Goal: Information Seeking & Learning: Learn about a topic

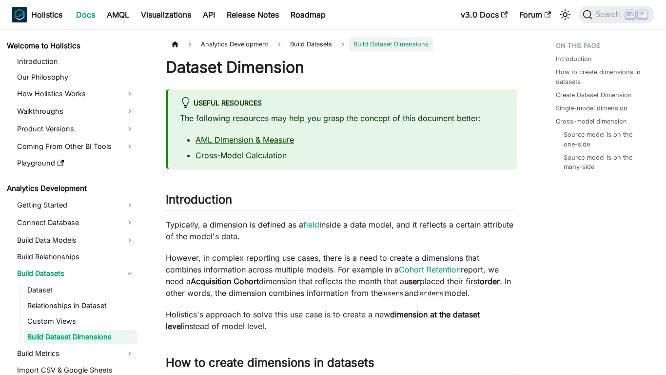
scroll to position [38, 0]
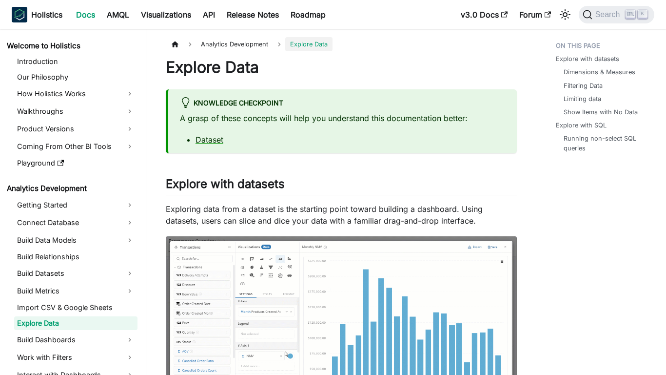
scroll to position [24, 0]
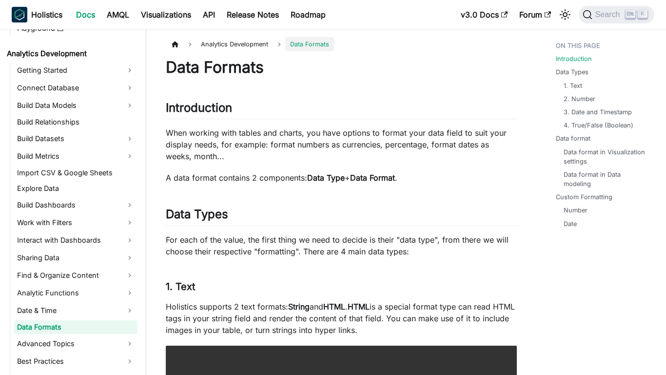
scroll to position [163, 0]
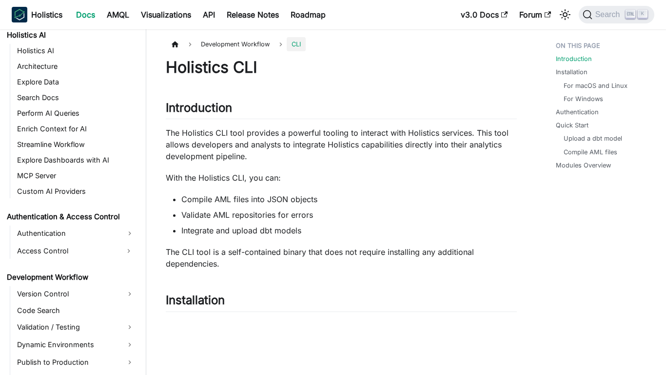
scroll to position [619, 0]
